Goal: Communication & Community: Ask a question

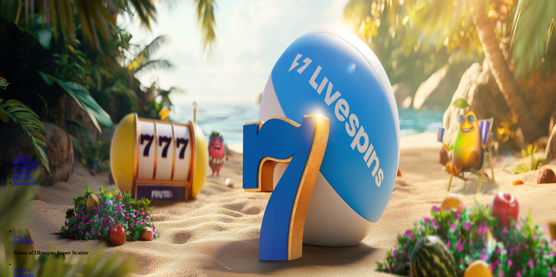
click at [37, 23] on span "Kirjaudu" at bounding box center [40, 21] width 14 height 4
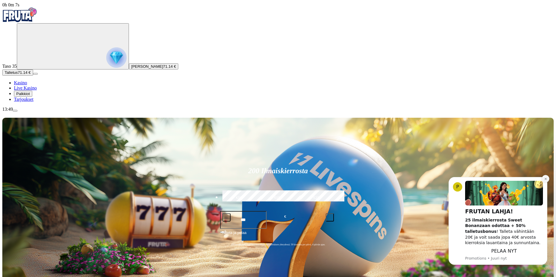
click at [544, 177] on icon "Dismiss notification" at bounding box center [545, 178] width 3 height 3
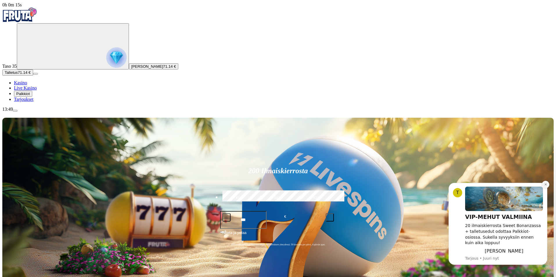
click at [545, 186] on icon "Dismiss notification" at bounding box center [545, 184] width 3 height 3
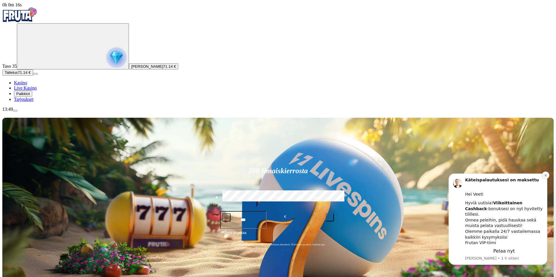
click at [545, 177] on icon "Dismiss notification" at bounding box center [545, 175] width 3 height 3
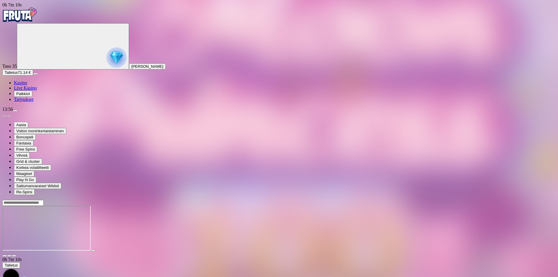
click at [37, 17] on img "Primary" at bounding box center [19, 15] width 35 height 15
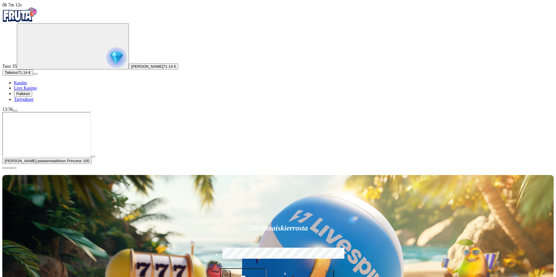
click at [7, 169] on button "button" at bounding box center [4, 168] width 5 height 2
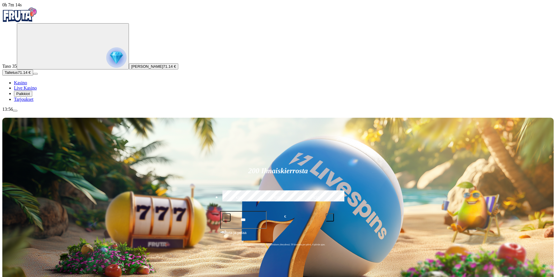
scroll to position [29, 0]
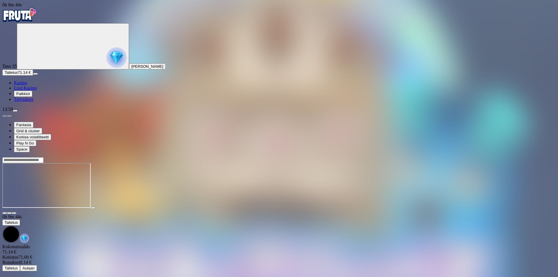
click at [37, 15] on img "Primary" at bounding box center [19, 15] width 35 height 15
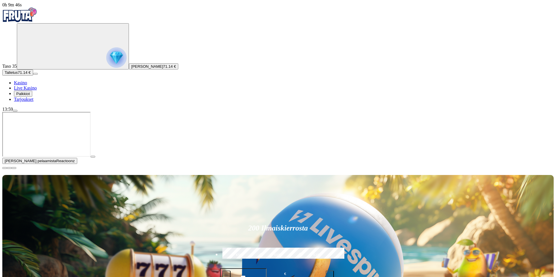
click at [5, 168] on span "close icon" at bounding box center [5, 168] width 0 height 0
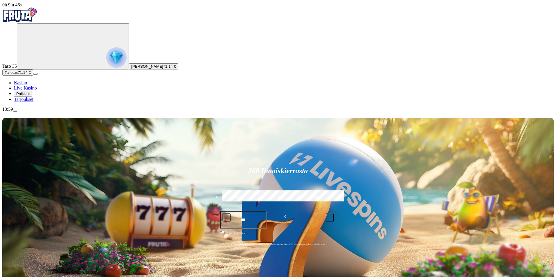
type input "**********"
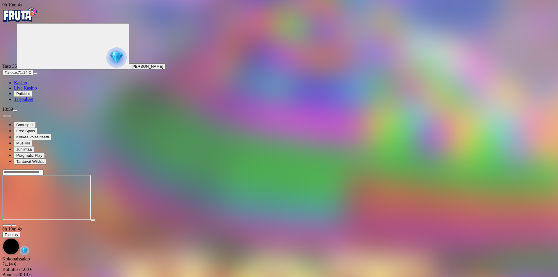
click at [30, 96] on span "Palkkiot" at bounding box center [23, 93] width 14 height 4
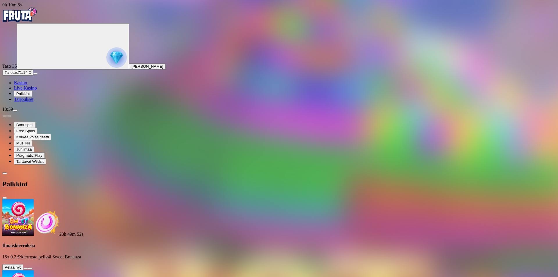
click at [5, 198] on span "close icon" at bounding box center [5, 198] width 0 height 0
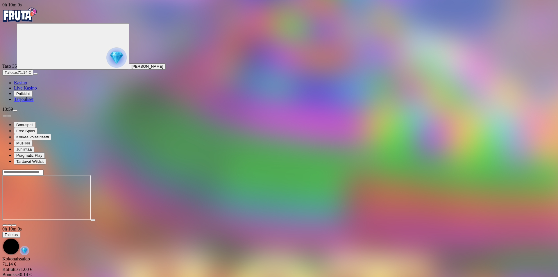
click at [14, 91] on button "Palkkiot" at bounding box center [23, 94] width 18 height 6
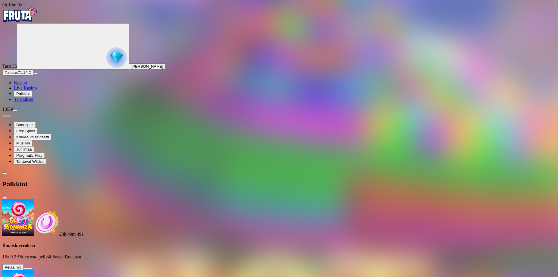
click at [30, 10] on div "Primary" at bounding box center [278, 16] width 553 height 16
click at [30, 15] on img "Primary" at bounding box center [19, 15] width 35 height 15
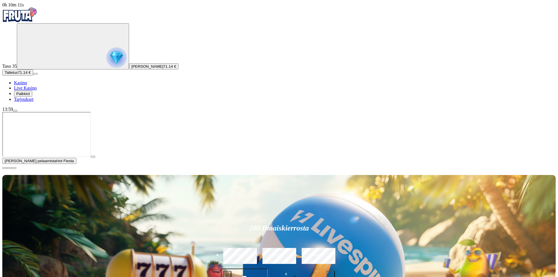
click at [37, 15] on img "Primary" at bounding box center [19, 15] width 35 height 15
click at [5, 168] on span "close icon" at bounding box center [5, 168] width 0 height 0
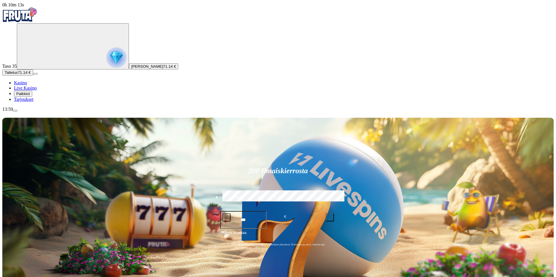
click at [15, 111] on span "menu icon" at bounding box center [15, 111] width 0 height 0
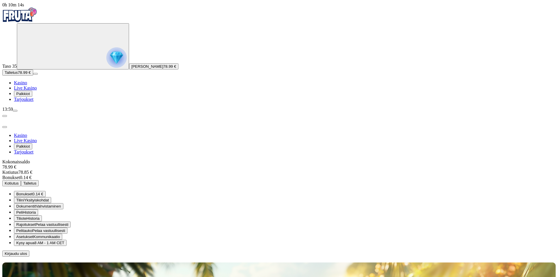
click at [43, 192] on span "0.14 €" at bounding box center [38, 194] width 11 height 4
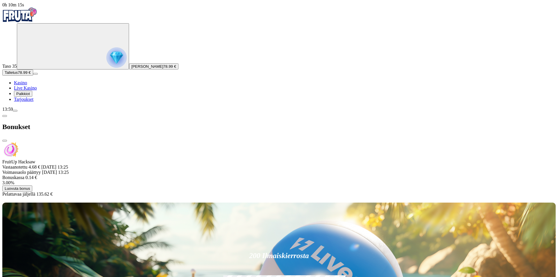
click at [30, 186] on span "Luovuta bonus" at bounding box center [17, 188] width 25 height 4
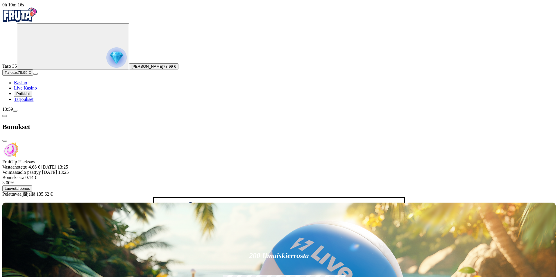
drag, startPoint x: 138, startPoint y: 161, endPoint x: 141, endPoint y: 169, distance: 8.1
click at [182, 227] on button "Luovuta bonus" at bounding box center [197, 230] width 30 height 6
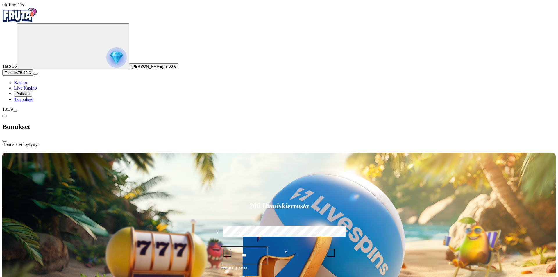
click at [5, 141] on span "close icon" at bounding box center [5, 141] width 0 height 0
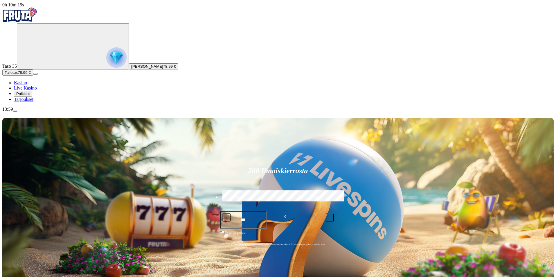
type input "*******"
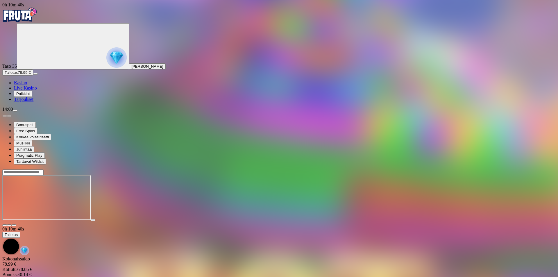
click at [25, 19] on img "Primary" at bounding box center [19, 15] width 35 height 15
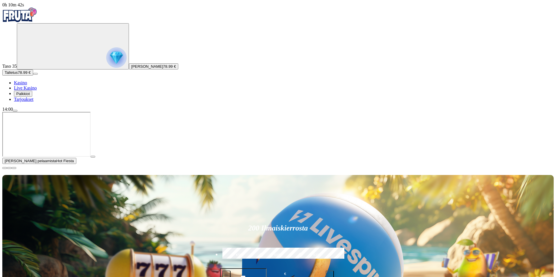
click at [95, 157] on button "button" at bounding box center [93, 157] width 5 height 2
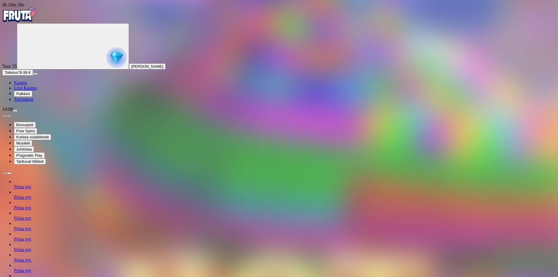
click at [37, 19] on img "Primary" at bounding box center [19, 15] width 35 height 15
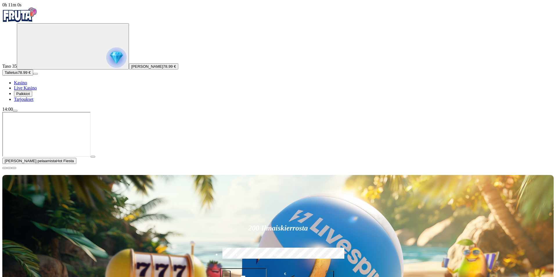
click at [5, 168] on span "close icon" at bounding box center [5, 168] width 0 height 0
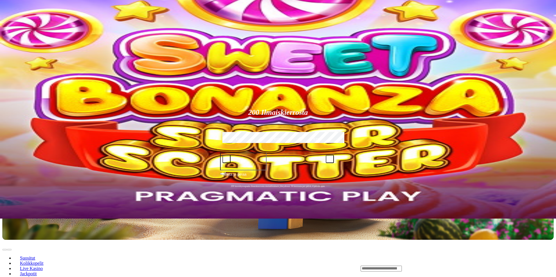
scroll to position [58, 0]
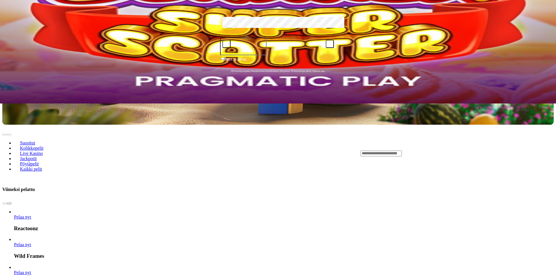
scroll to position [174, 0]
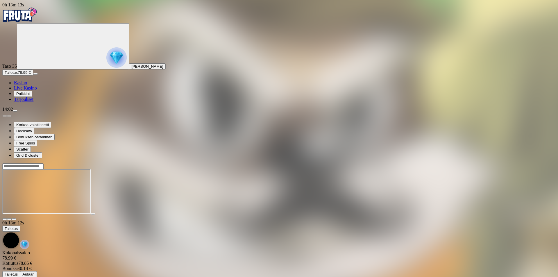
click at [5, 14] on div "Primary" at bounding box center [278, 16] width 553 height 16
click at [26, 21] on img "Primary" at bounding box center [19, 15] width 35 height 15
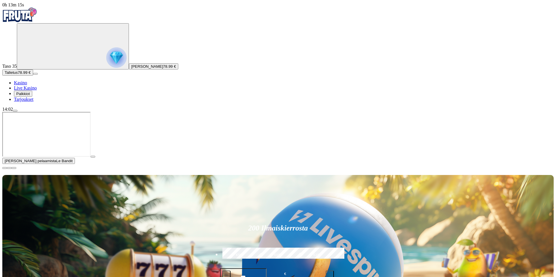
click at [5, 168] on span "close icon" at bounding box center [5, 168] width 0 height 0
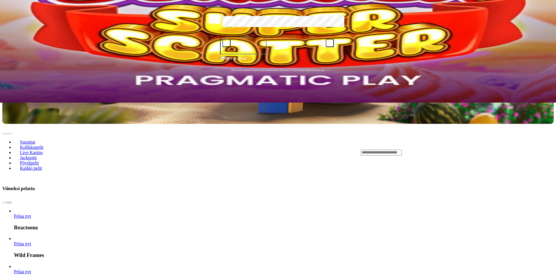
scroll to position [58, 0]
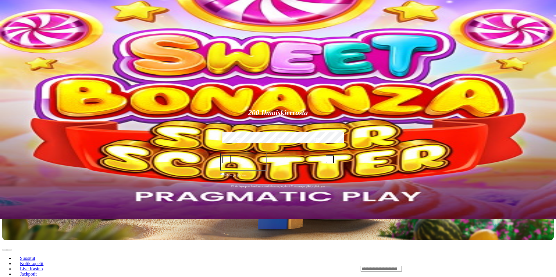
click at [46, 261] on span "Kolikkopelit" at bounding box center [32, 263] width 28 height 5
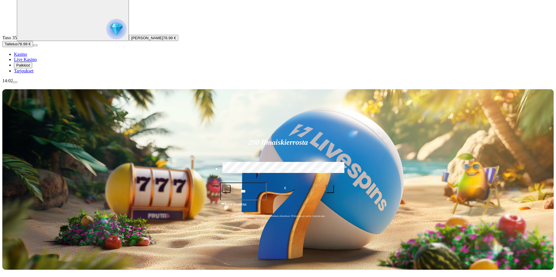
scroll to position [87, 0]
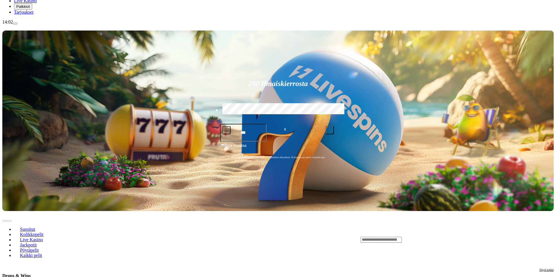
click at [469, 236] on div "Lobby" at bounding box center [457, 239] width 193 height 6
click at [402, 237] on input "Search" at bounding box center [381, 240] width 41 height 6
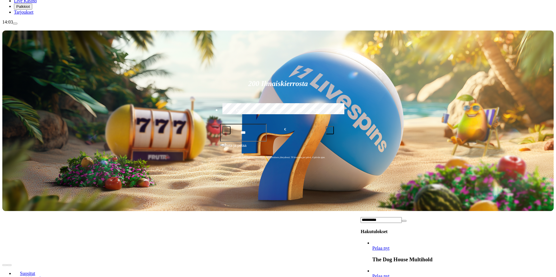
type input "*********"
click at [389, 273] on span "Pelaa nyt" at bounding box center [380, 275] width 17 height 5
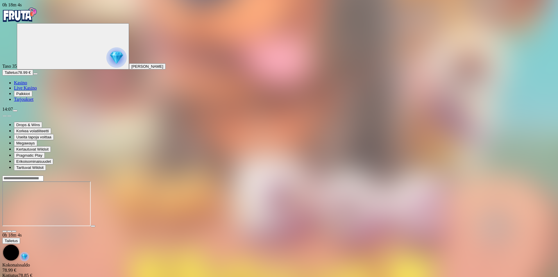
click at [37, 22] on img "Primary" at bounding box center [19, 15] width 35 height 15
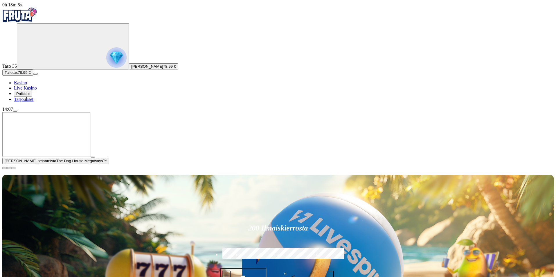
drag, startPoint x: 548, startPoint y: 224, endPoint x: 551, endPoint y: 222, distance: 3.3
click at [5, 168] on span "close icon" at bounding box center [5, 168] width 0 height 0
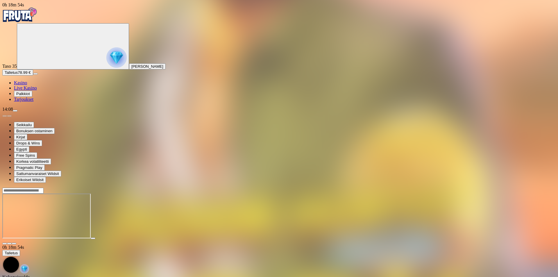
click at [37, 17] on img "Primary" at bounding box center [19, 15] width 35 height 15
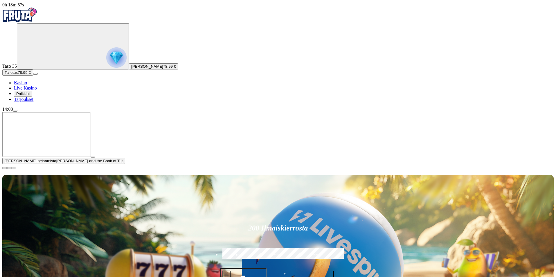
click at [5, 168] on span "close icon" at bounding box center [5, 168] width 0 height 0
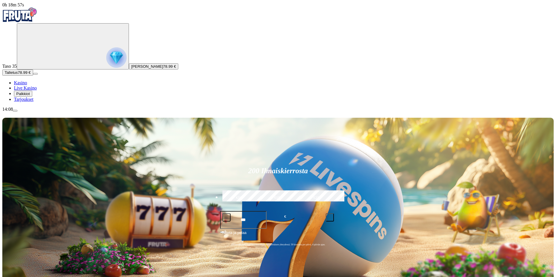
scroll to position [58, 0]
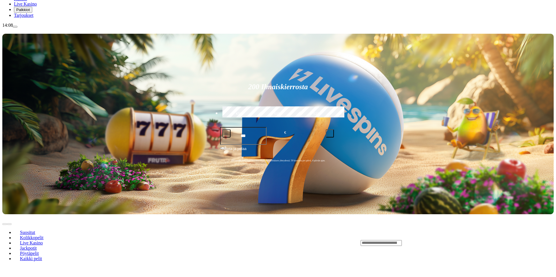
scroll to position [87, 0]
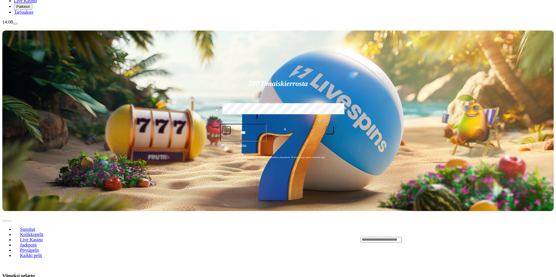
click at [402, 237] on input "Search" at bounding box center [381, 240] width 41 height 6
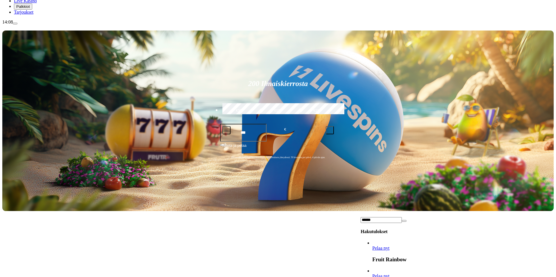
type input "*****"
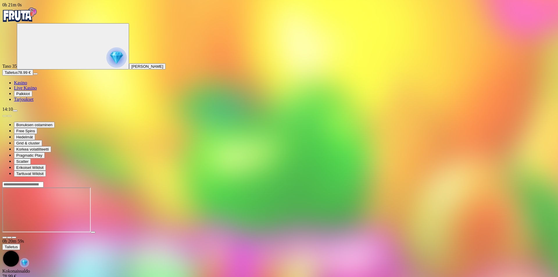
click at [37, 15] on img "Primary" at bounding box center [19, 15] width 35 height 15
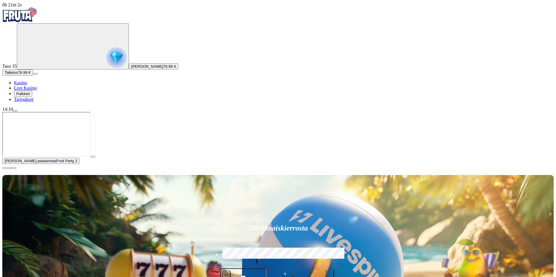
click at [5, 168] on span "close icon" at bounding box center [5, 168] width 0 height 0
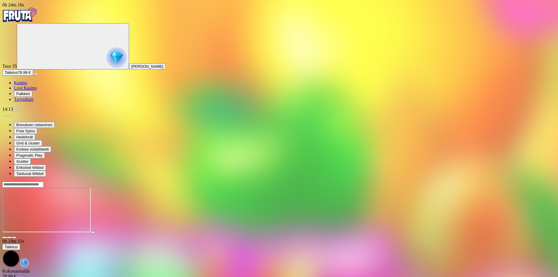
click at [31, 18] on img "Primary" at bounding box center [19, 15] width 35 height 15
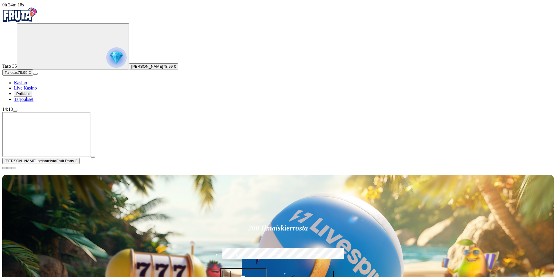
click at [5, 168] on span "close icon" at bounding box center [5, 168] width 0 height 0
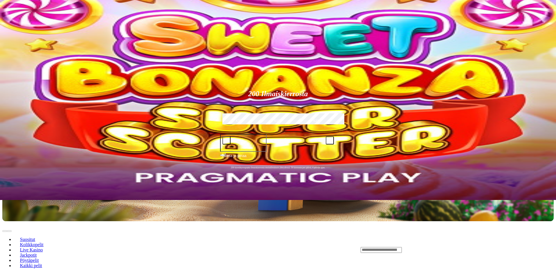
scroll to position [87, 0]
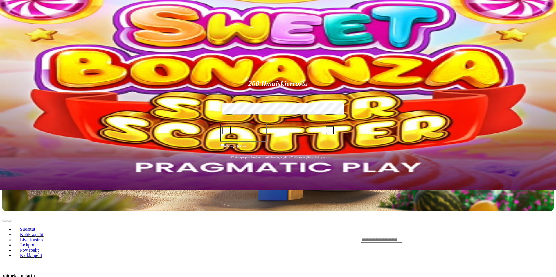
click at [446, 211] on header "Suositut Kolikkopelit Live Kasino Jackpotit Pöytäpelit Kaikki pelit" at bounding box center [277, 239] width 551 height 57
click at [402, 237] on input "Search" at bounding box center [381, 240] width 41 height 6
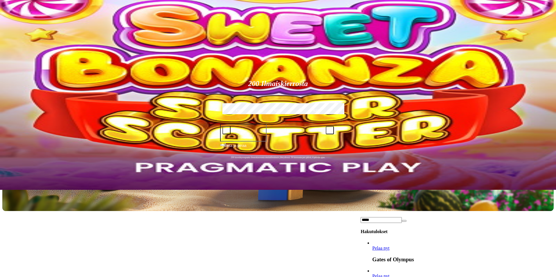
type input "*****"
click at [389, 245] on span "Pelaa nyt" at bounding box center [380, 247] width 17 height 5
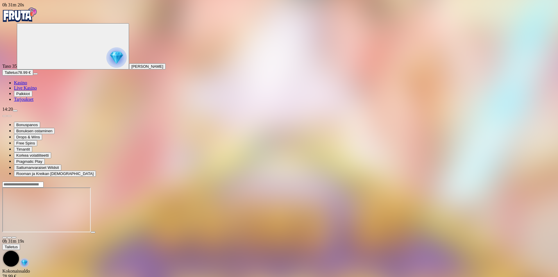
click at [37, 21] on img "Primary" at bounding box center [19, 15] width 35 height 15
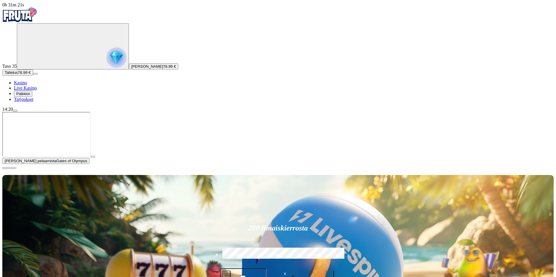
click at [7, 169] on button "button" at bounding box center [4, 168] width 5 height 2
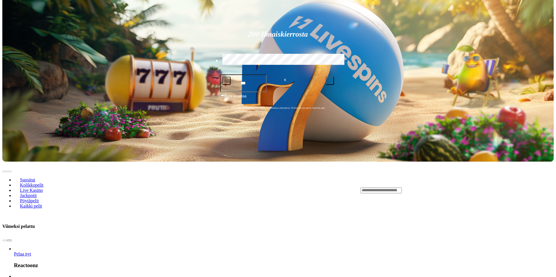
scroll to position [145, 0]
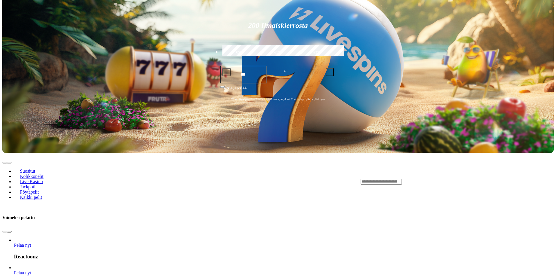
click at [9, 231] on span "chevron-right icon" at bounding box center [9, 231] width 0 height 0
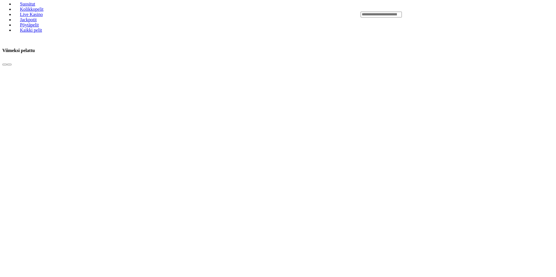
scroll to position [348, 0]
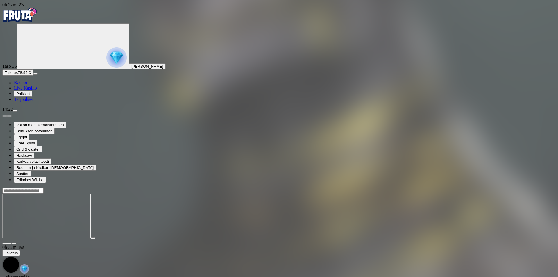
click at [37, 17] on img "Primary" at bounding box center [19, 15] width 35 height 15
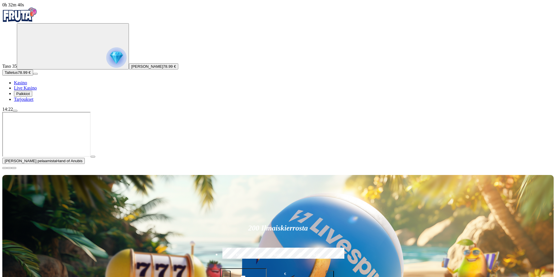
click at [5, 168] on span "close icon" at bounding box center [5, 168] width 0 height 0
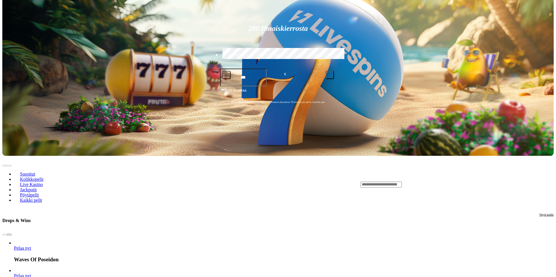
scroll to position [145, 0]
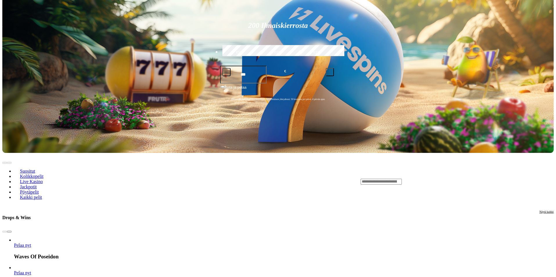
click at [12, 231] on button "next slide" at bounding box center [9, 232] width 5 height 2
click at [9, 231] on span "chevron-right icon" at bounding box center [9, 231] width 0 height 0
click at [540, 210] on span "Näytä kaikki" at bounding box center [547, 211] width 14 height 3
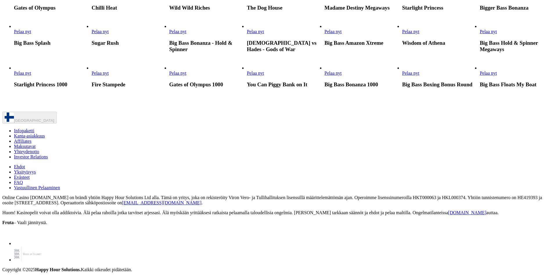
scroll to position [378, 0]
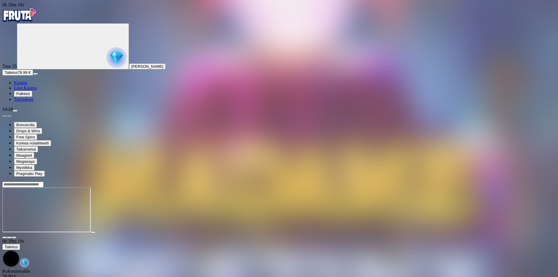
click at [37, 18] on img "Primary" at bounding box center [19, 15] width 35 height 15
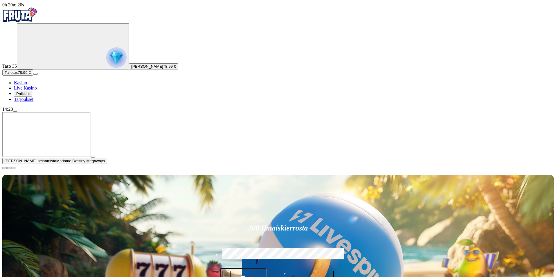
click at [5, 168] on span "close icon" at bounding box center [5, 168] width 0 height 0
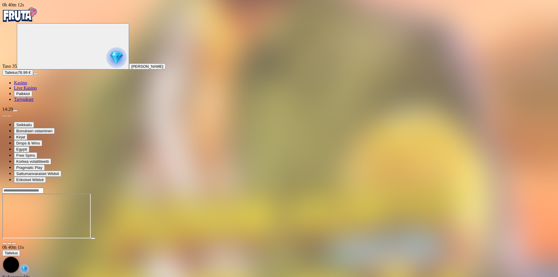
click at [15, 10] on div "Primary" at bounding box center [278, 16] width 553 height 16
click at [15, 13] on img "Primary" at bounding box center [19, 15] width 35 height 15
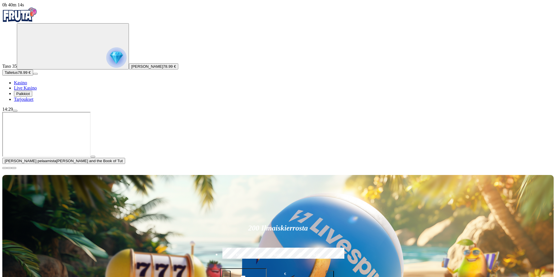
click at [5, 168] on span "close icon" at bounding box center [5, 168] width 0 height 0
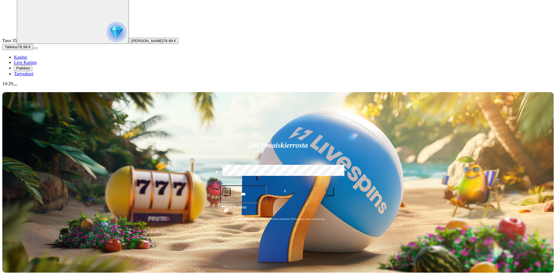
scroll to position [58, 0]
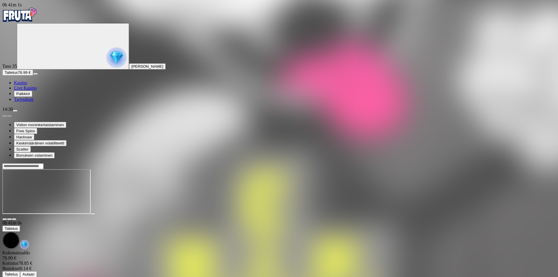
click at [15, 111] on span "menu icon" at bounding box center [15, 111] width 0 height 0
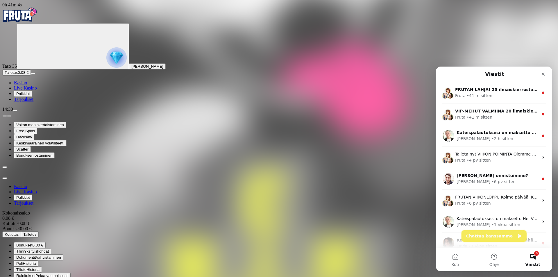
click at [494, 237] on button "Chattaa kanssamme" at bounding box center [493, 236] width 65 height 12
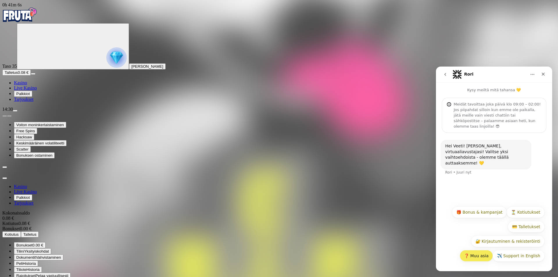
click at [479, 253] on button "❓ Muu asia" at bounding box center [475, 256] width 33 height 12
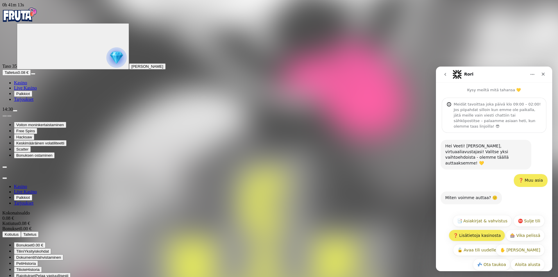
click at [479, 229] on button "❓ Lisätietoja kasinosta" at bounding box center [476, 235] width 56 height 12
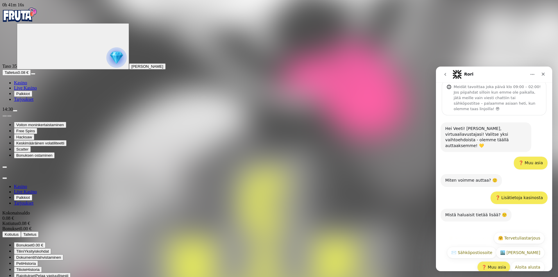
click at [484, 261] on button "❓ Muu asia" at bounding box center [493, 267] width 33 height 12
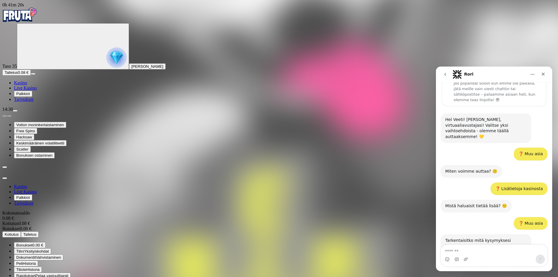
scroll to position [30, 0]
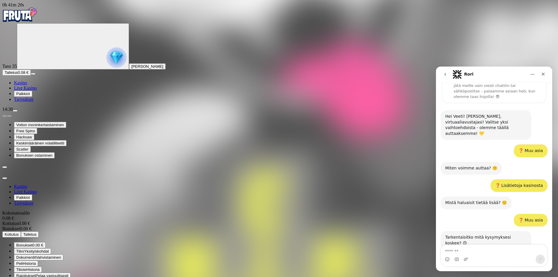
click at [471, 254] on textarea "Viesti…" at bounding box center [494, 250] width 106 height 10
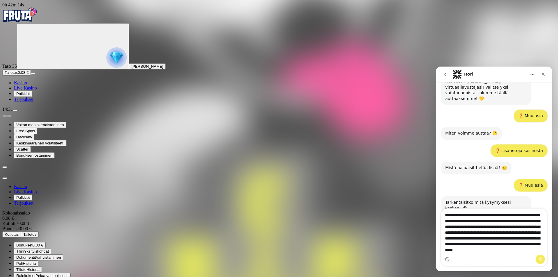
scroll to position [66, 0]
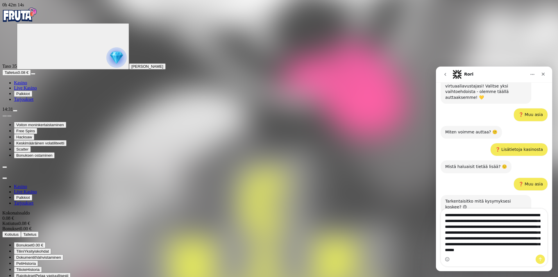
type textarea "**********"
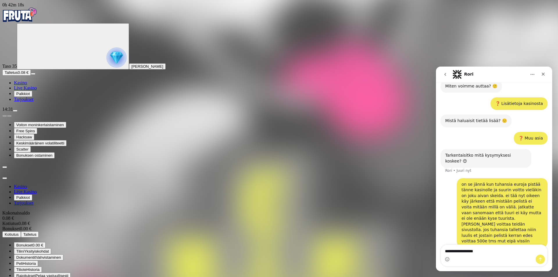
scroll to position [93, 0]
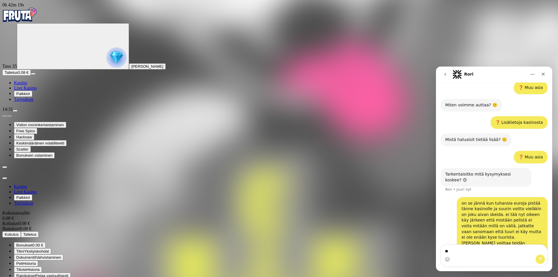
type textarea "*"
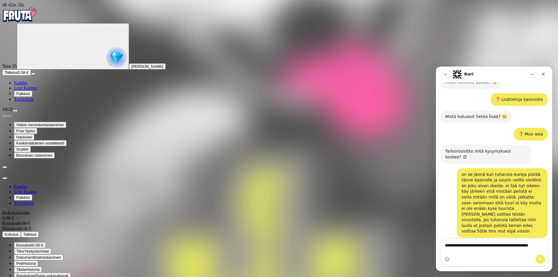
scroll to position [121, 0]
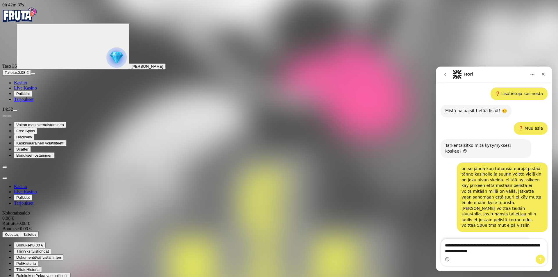
type textarea "**********"
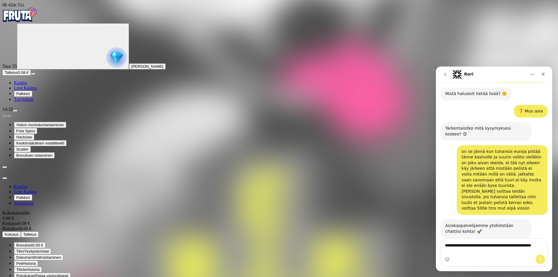
type textarea "**********"
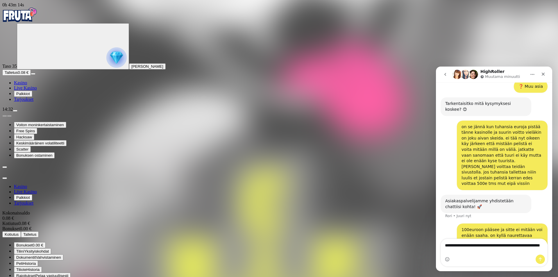
scroll to position [186, 0]
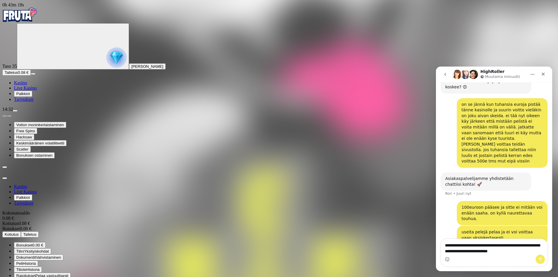
type textarea "**********"
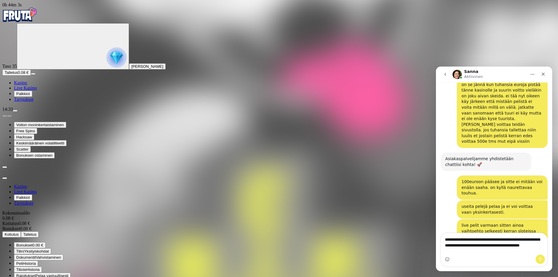
scroll to position [211, 0]
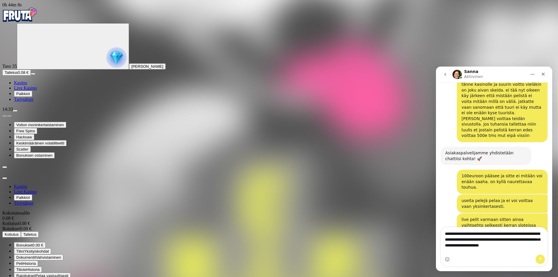
type textarea "**********"
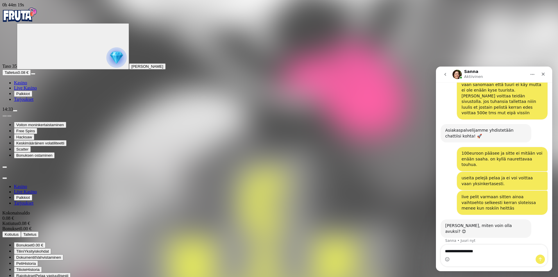
type textarea "**********"
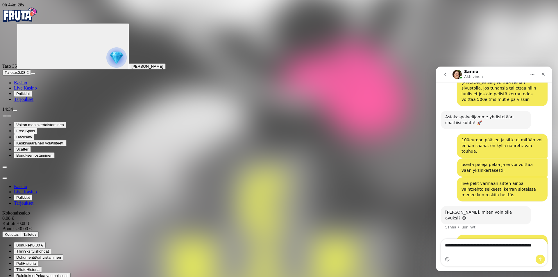
scroll to position [253, 0]
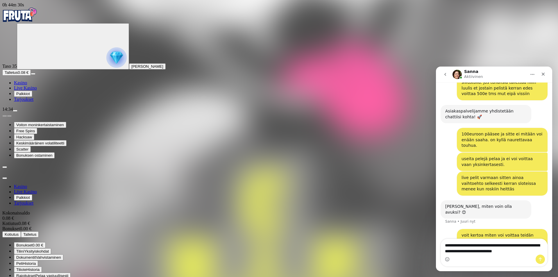
type textarea "**********"
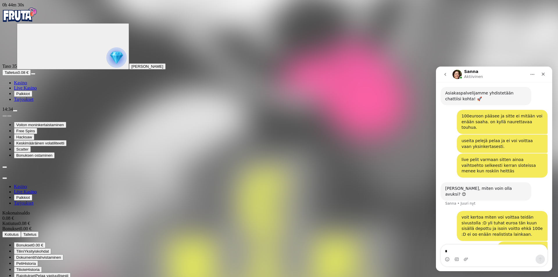
scroll to position [272, 0]
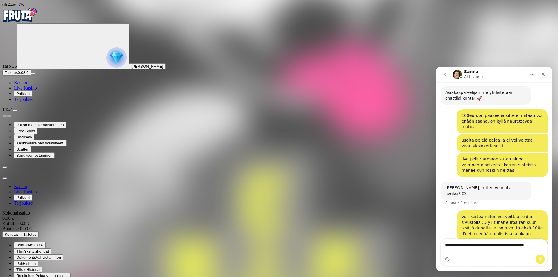
type textarea "**********"
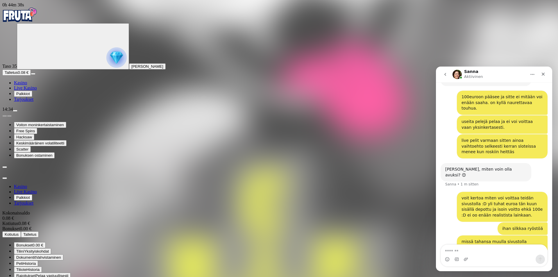
scroll to position [291, 0]
click at [5, 178] on span "close icon" at bounding box center [5, 178] width 0 height 0
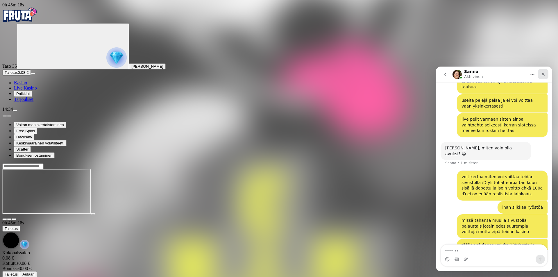
scroll to position [313, 0]
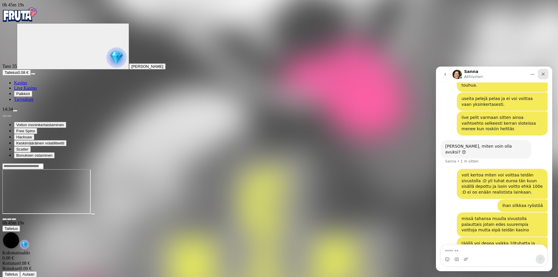
click at [540, 73] on div "Sulje" at bounding box center [543, 74] width 10 height 10
